Goal: Information Seeking & Learning: Check status

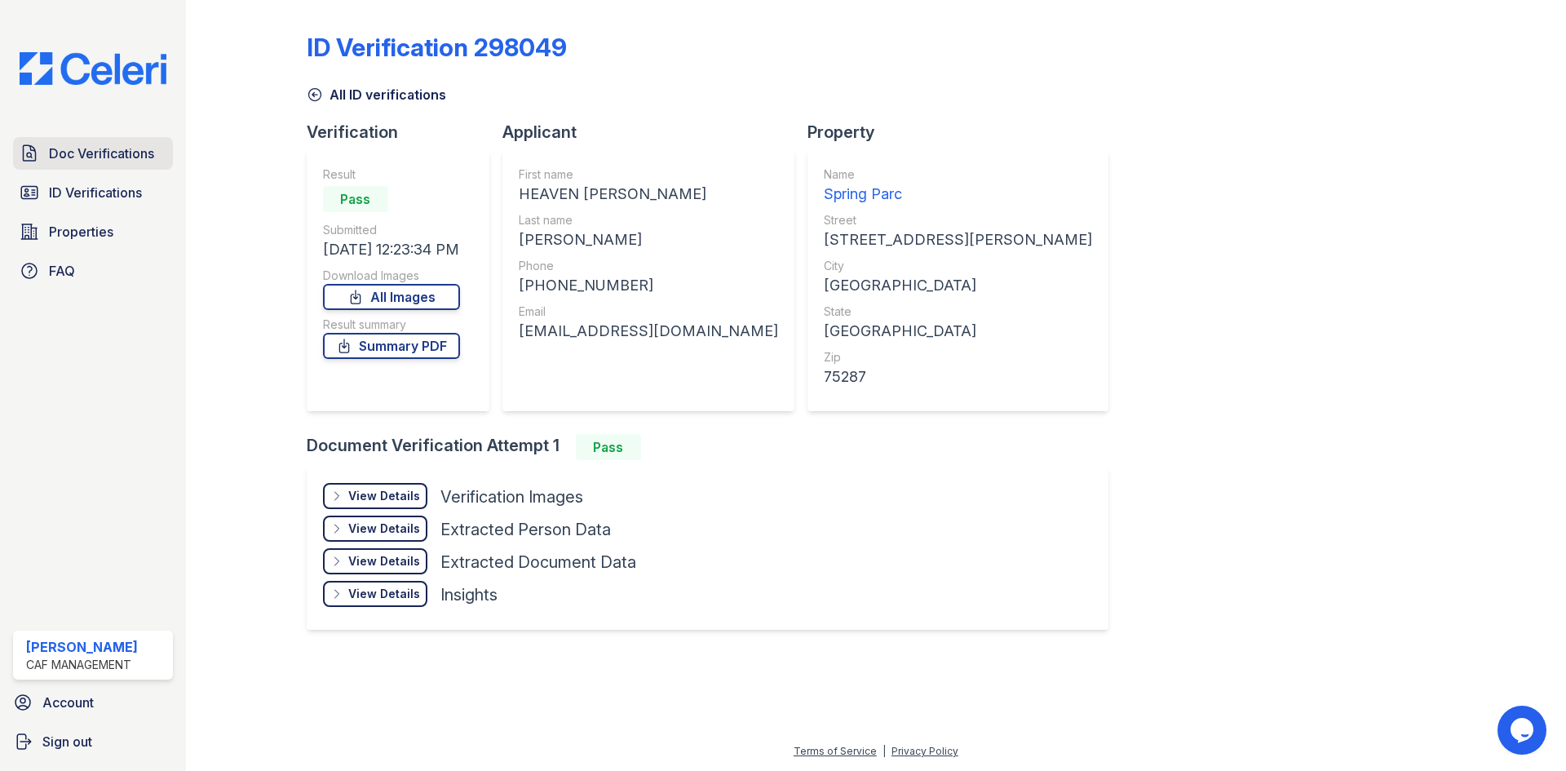
click at [134, 163] on span "Doc Verifications" at bounding box center [101, 154] width 105 height 20
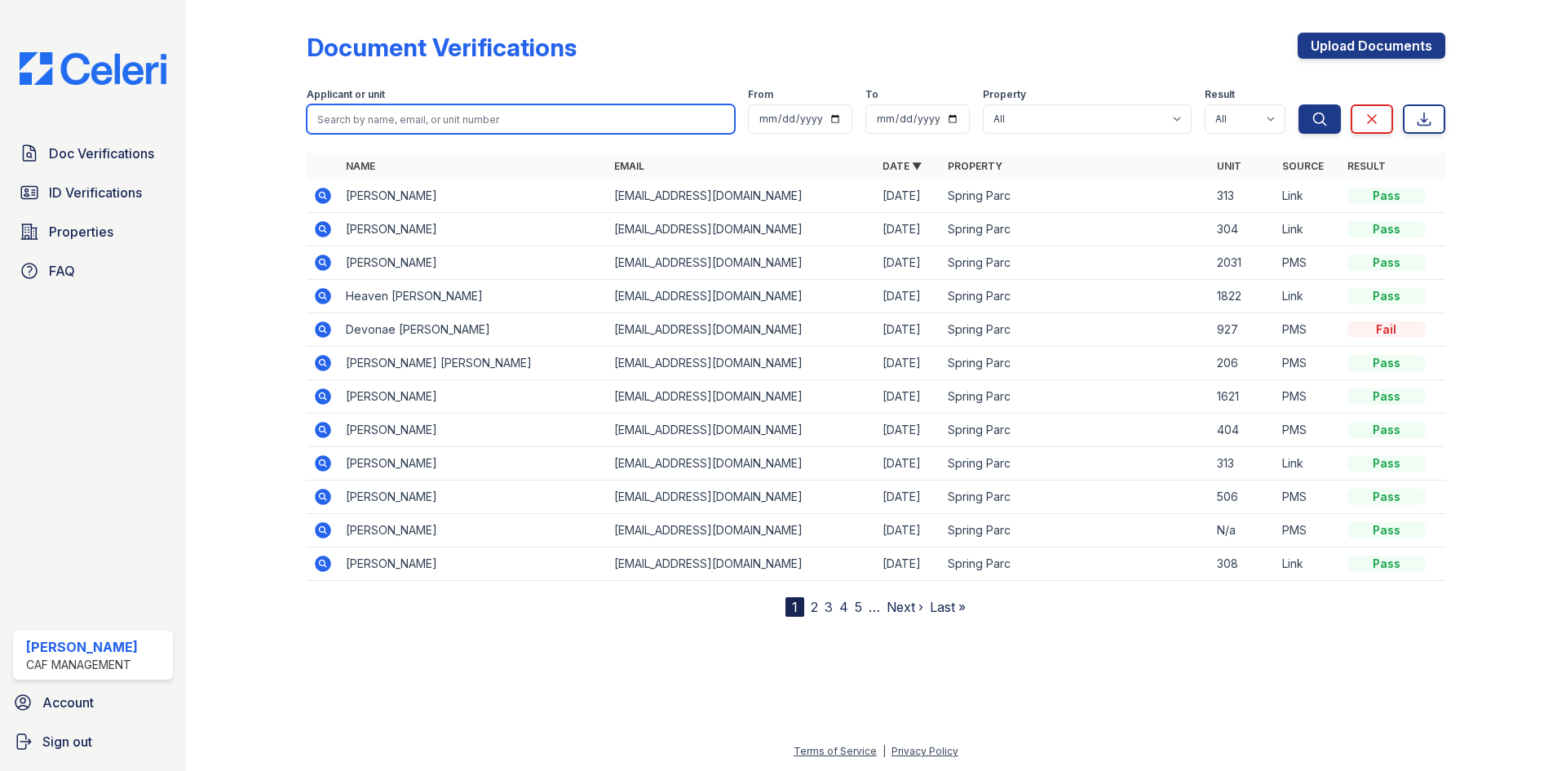
click at [495, 134] on input "search" at bounding box center [521, 118] width 428 height 29
type input "[PERSON_NAME]"
click at [1299, 104] on button "Search" at bounding box center [1320, 118] width 42 height 29
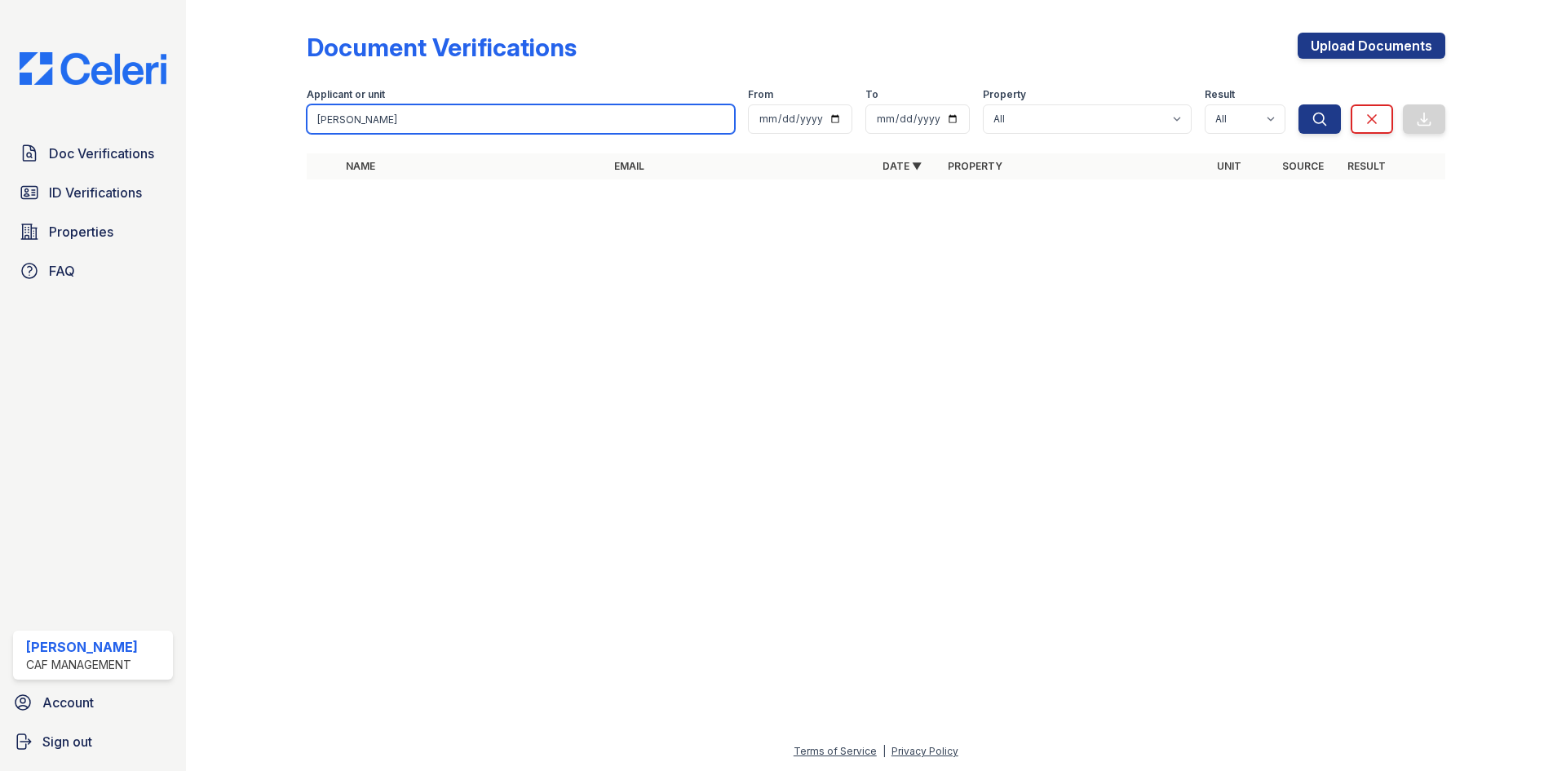
drag, startPoint x: 474, startPoint y: 158, endPoint x: 275, endPoint y: 188, distance: 201.3
click at [277, 188] on div "Document Verifications Upload Documents Filter Applicant or unit [PERSON_NAME] …" at bounding box center [876, 111] width 1328 height 222
type input "[PERSON_NAME]"
click at [1299, 104] on button "Search" at bounding box center [1320, 118] width 42 height 29
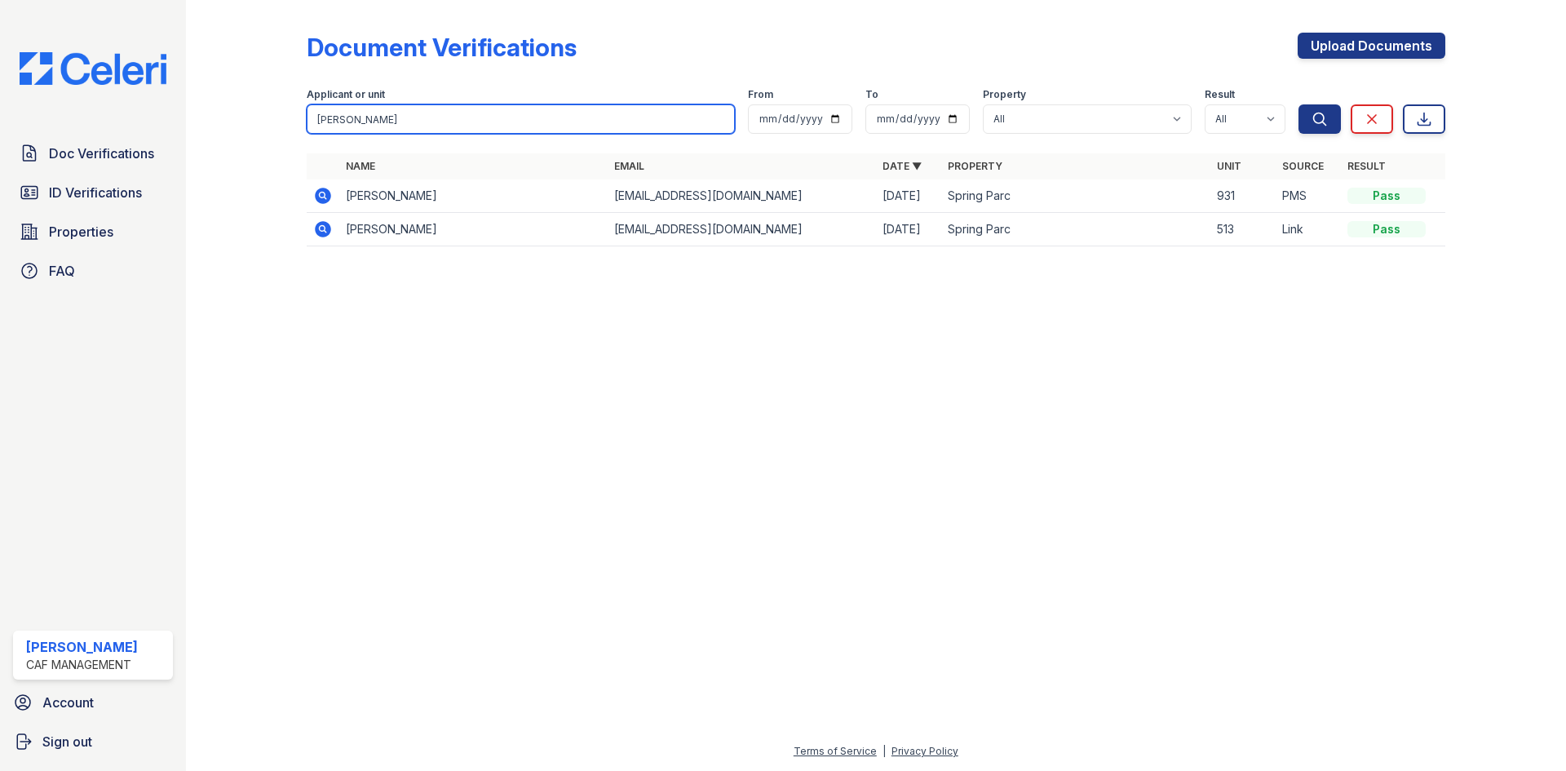
click at [534, 134] on input "[PERSON_NAME]" at bounding box center [521, 118] width 428 height 29
